Goal: Task Accomplishment & Management: Manage account settings

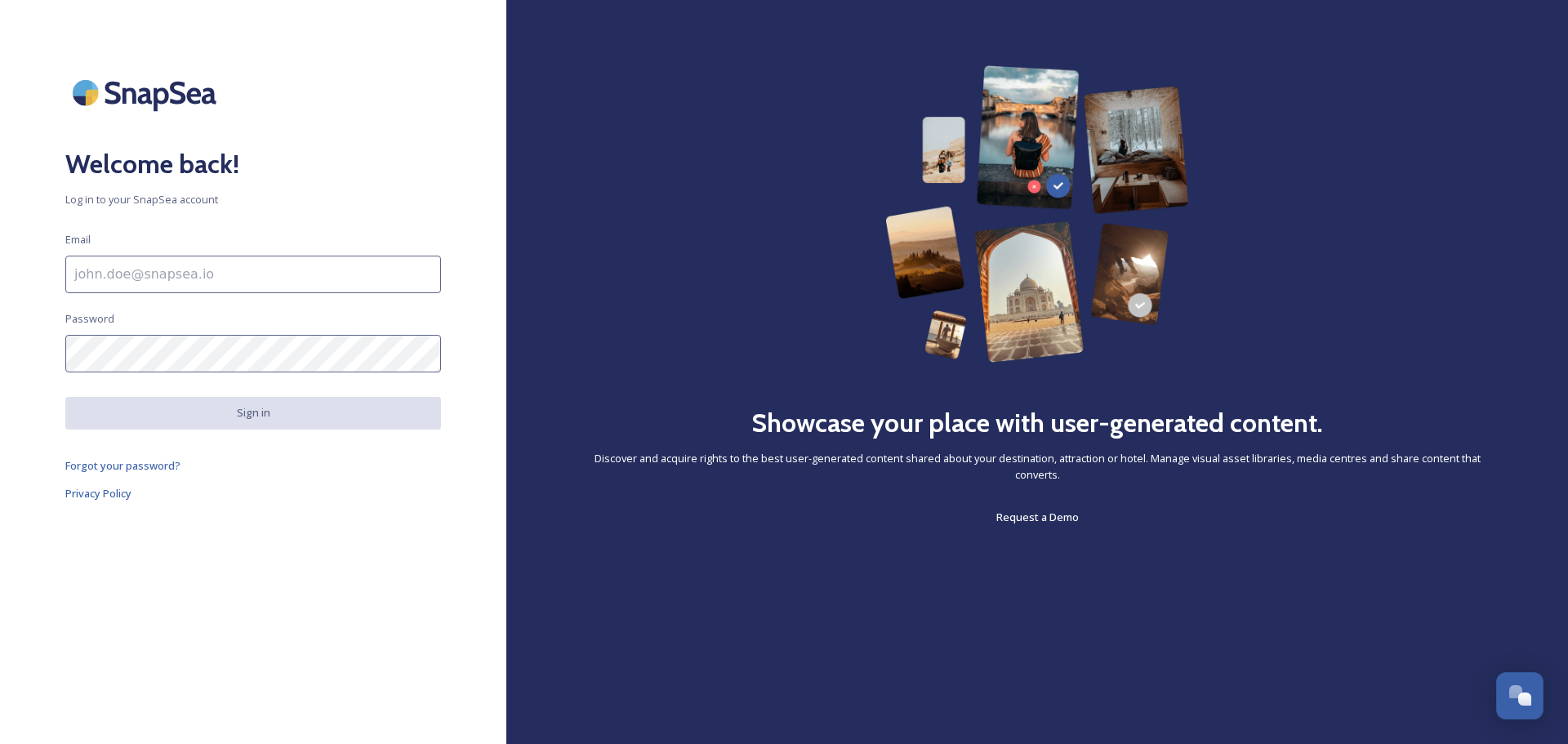
click at [275, 267] on input at bounding box center [252, 274] width 375 height 37
type input "[EMAIL_ADDRESS][DOMAIN_NAME]"
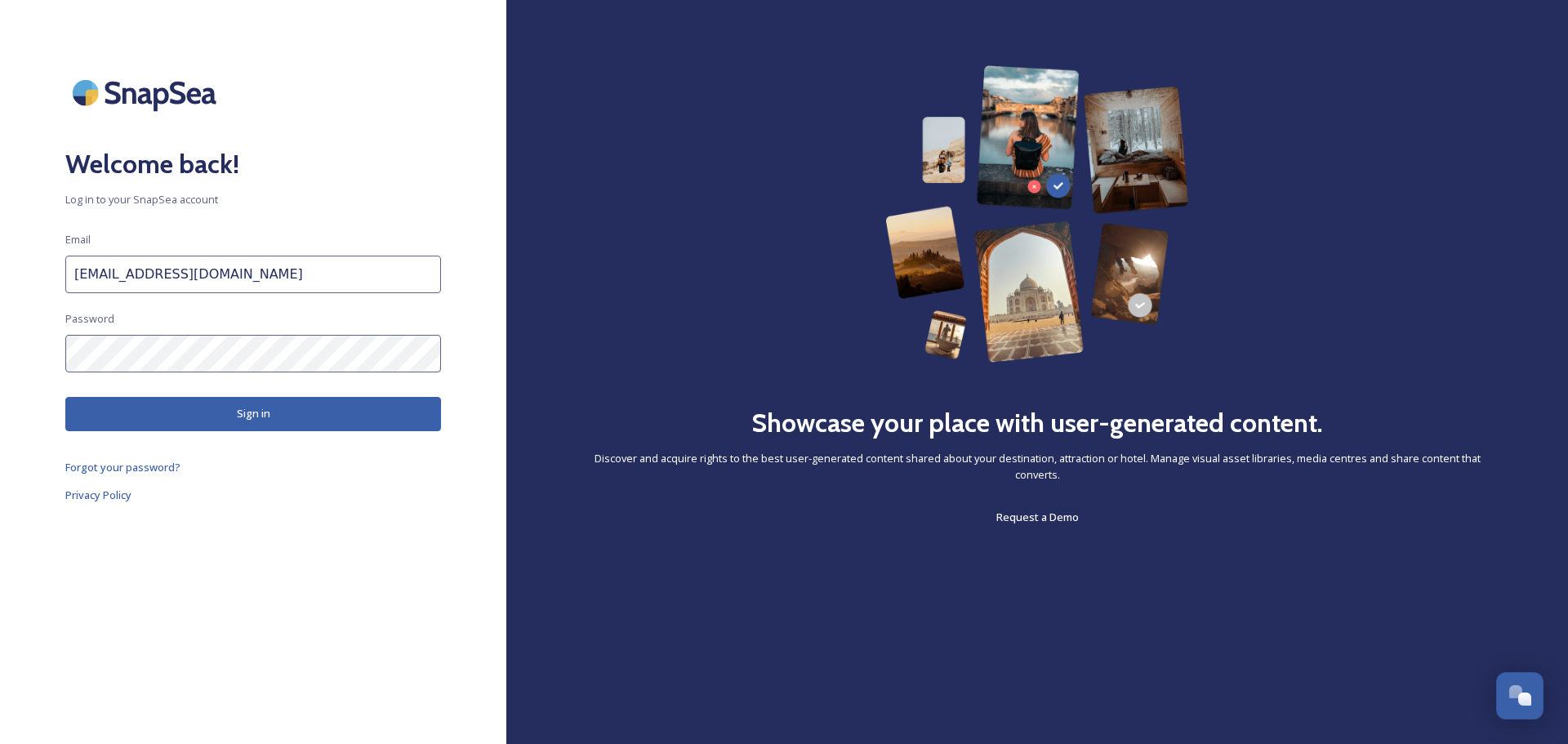
click at [218, 424] on button "Sign in" at bounding box center [252, 413] width 375 height 34
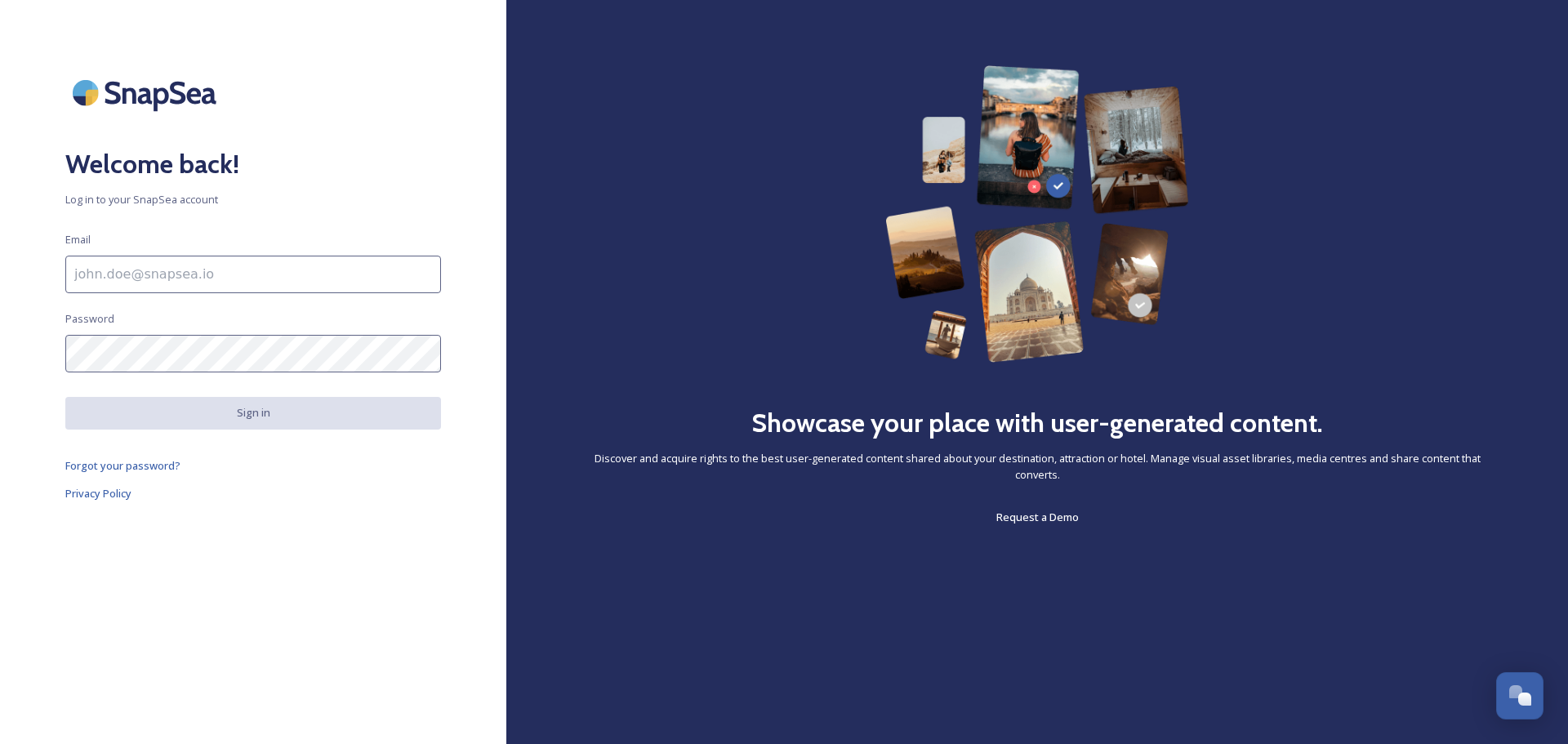
click at [165, 273] on input at bounding box center [252, 274] width 375 height 37
type input "s"
click at [384, 183] on div "Welcome back! Log in to your SnapSea account Email Please enter an email addres…" at bounding box center [253, 372] width 507 height 613
click at [321, 282] on input at bounding box center [252, 274] width 375 height 37
type input "[EMAIL_ADDRESS][DOMAIN_NAME]"
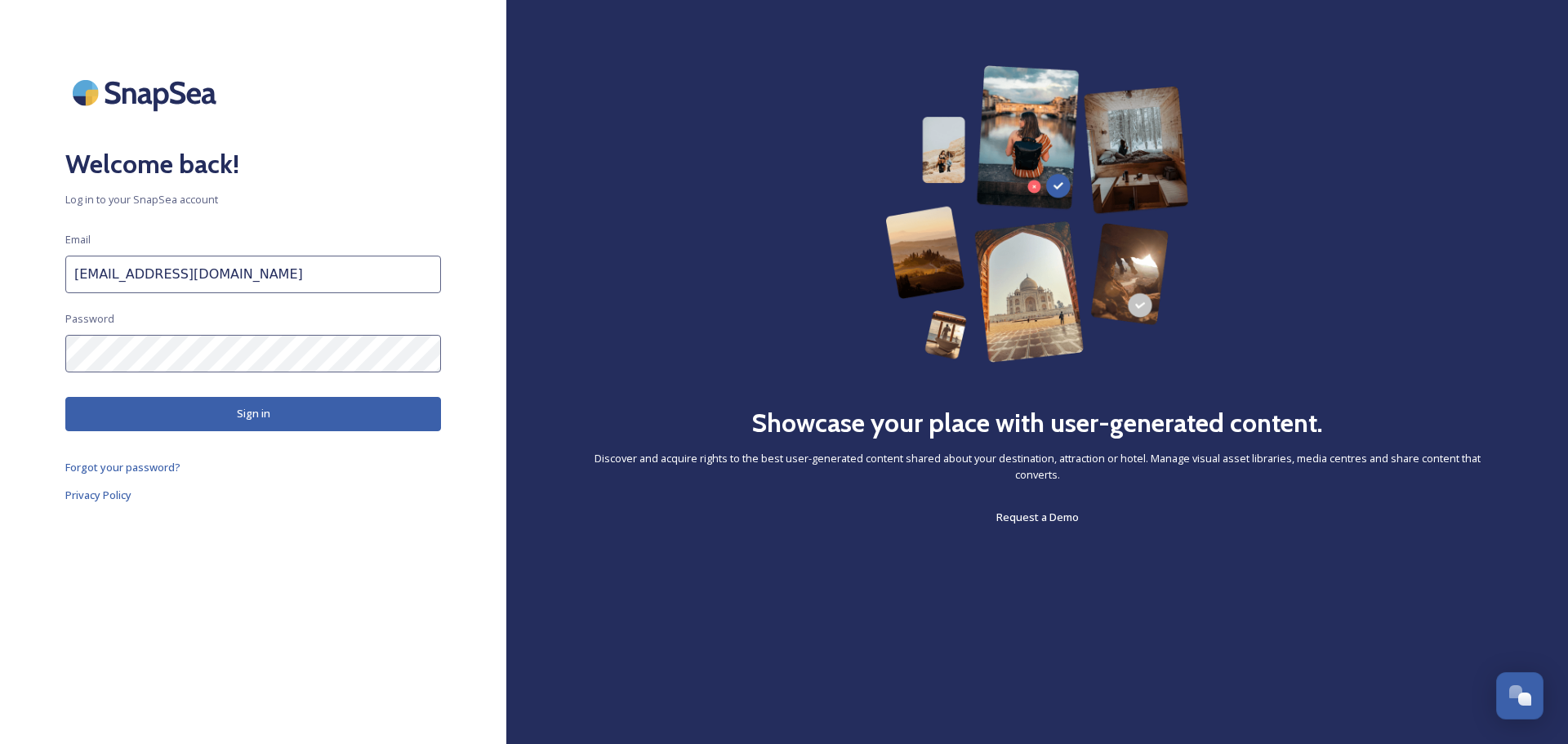
click at [208, 426] on button "Sign in" at bounding box center [252, 413] width 375 height 34
